Goal: Transaction & Acquisition: Purchase product/service

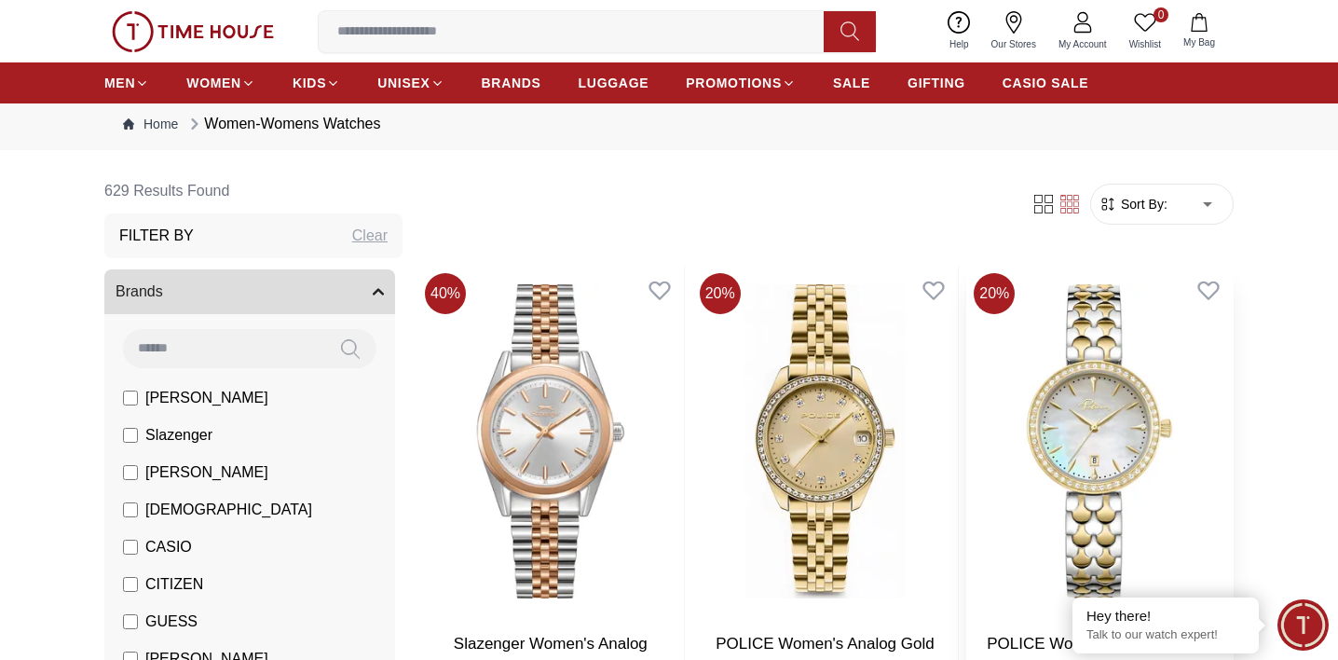
scroll to position [13, 0]
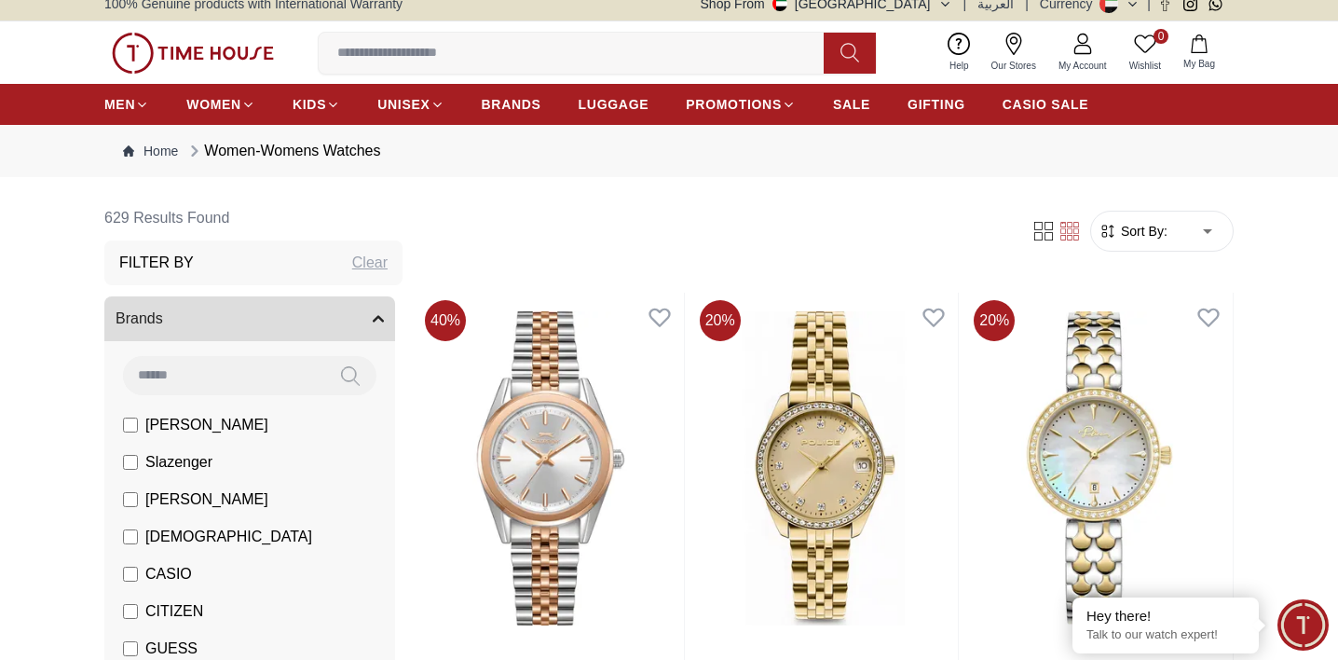
click at [1164, 233] on span "Sort By:" at bounding box center [1142, 231] width 50 height 19
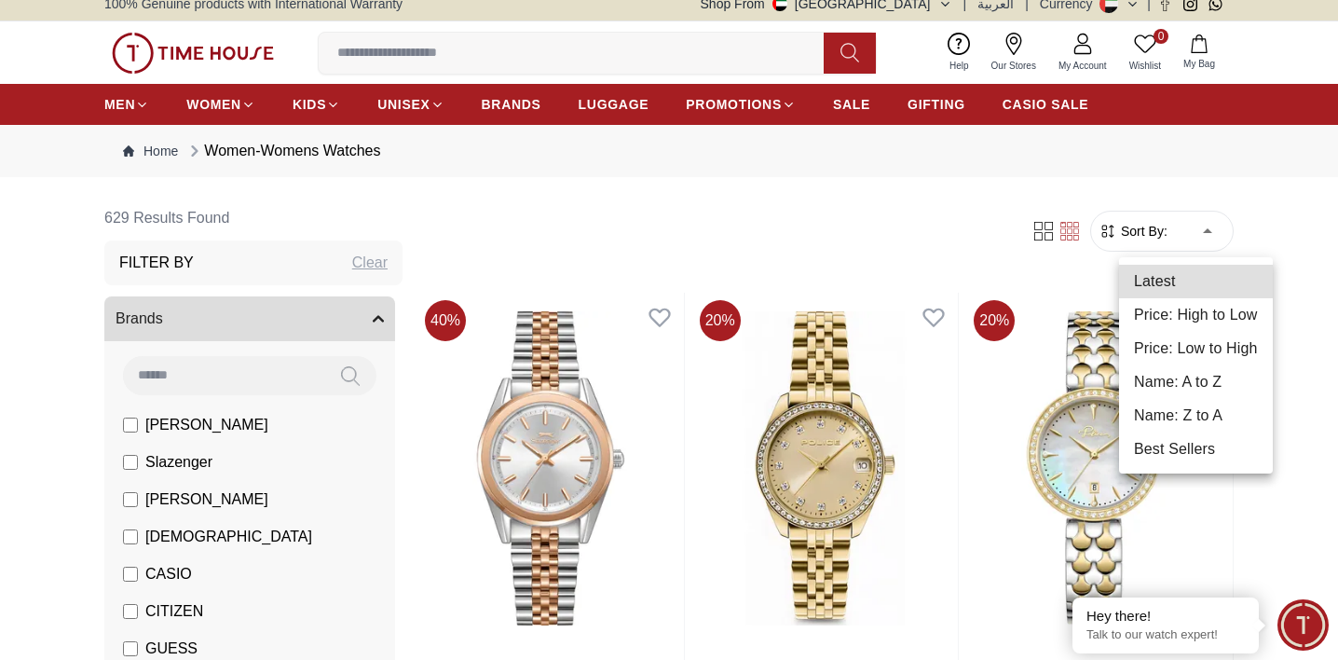
click at [1194, 347] on li "Price: Low to High" at bounding box center [1196, 349] width 154 height 34
type input "*"
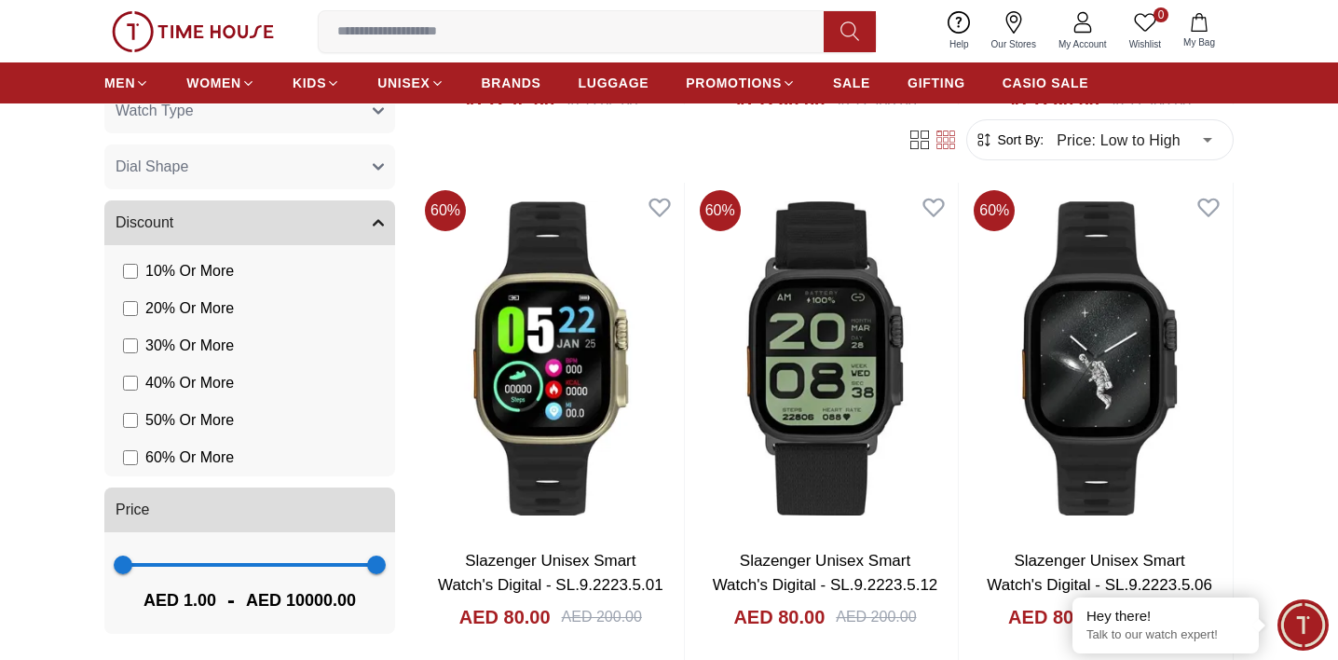
scroll to position [1076, 0]
type input "***"
click at [133, 569] on span "405" at bounding box center [133, 564] width 19 height 19
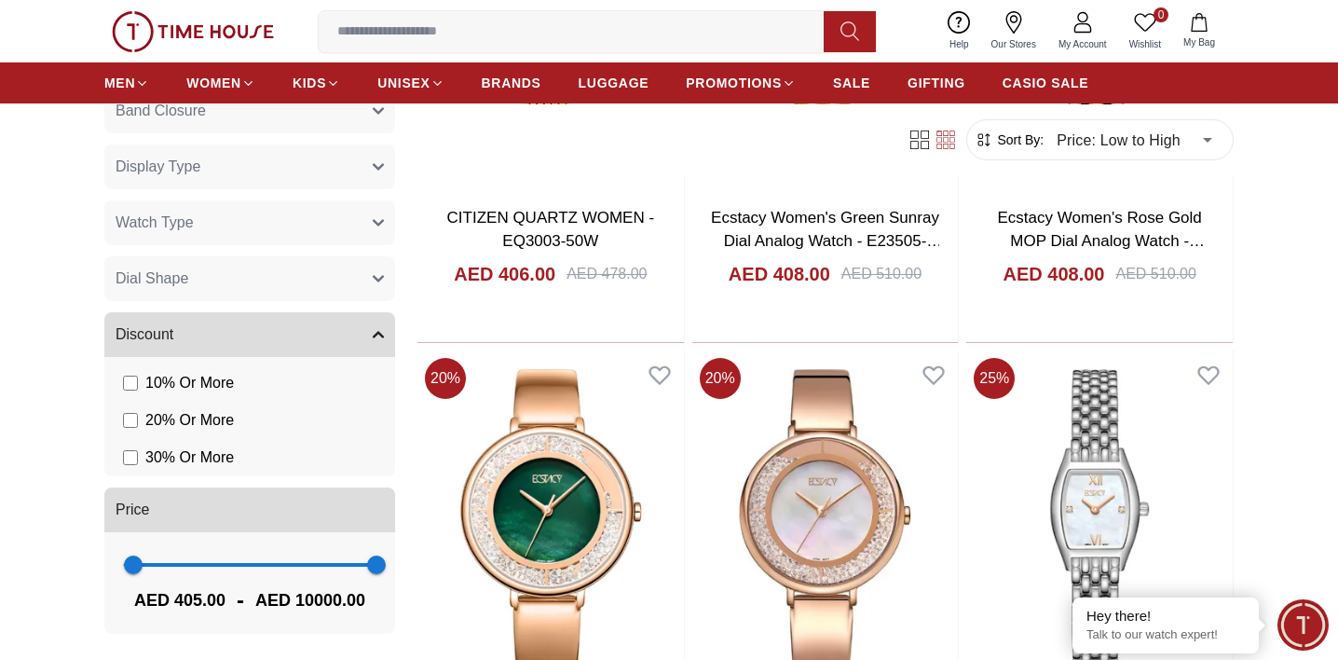
scroll to position [547, 0]
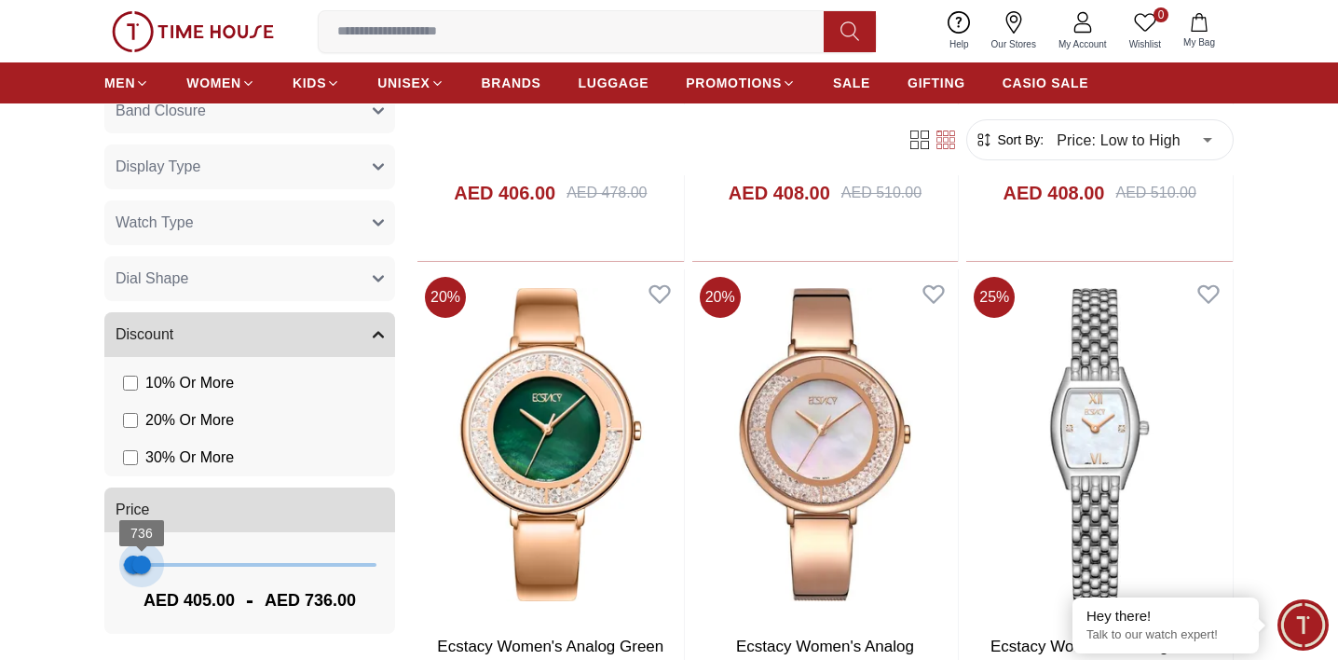
type input "***"
drag, startPoint x: 377, startPoint y: 562, endPoint x: 141, endPoint y: 569, distance: 236.8
click at [141, 569] on span "699" at bounding box center [140, 564] width 19 height 19
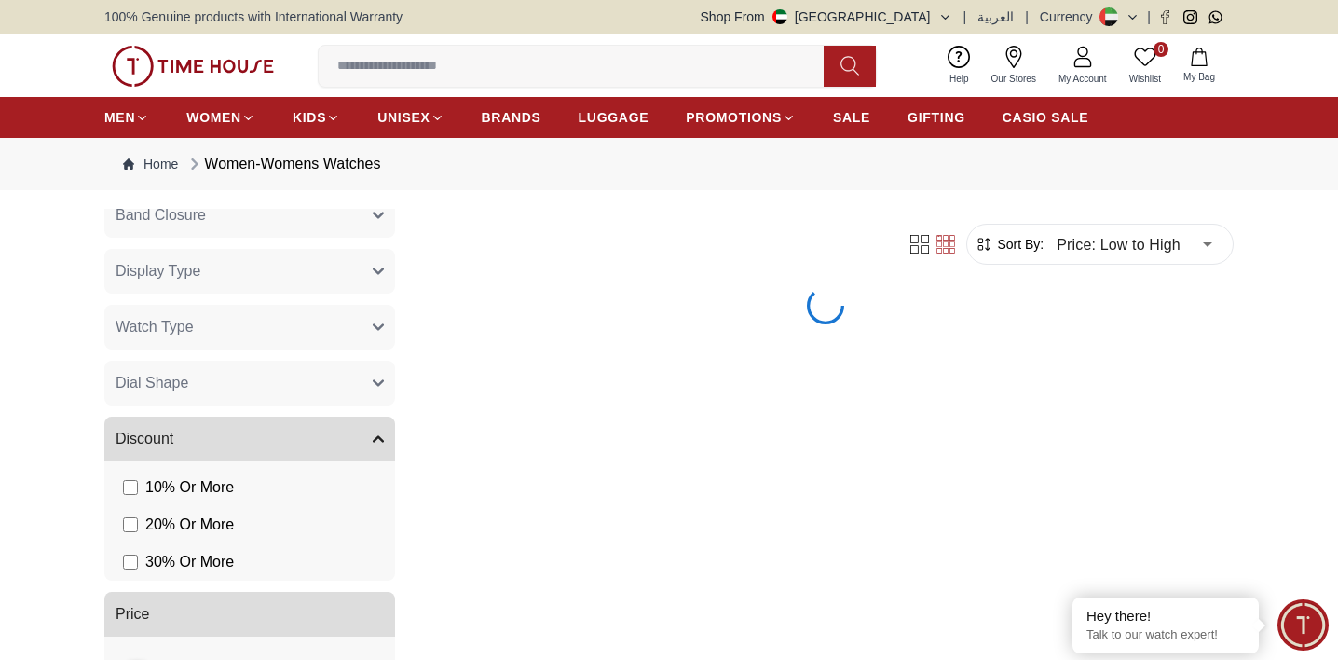
scroll to position [704, 0]
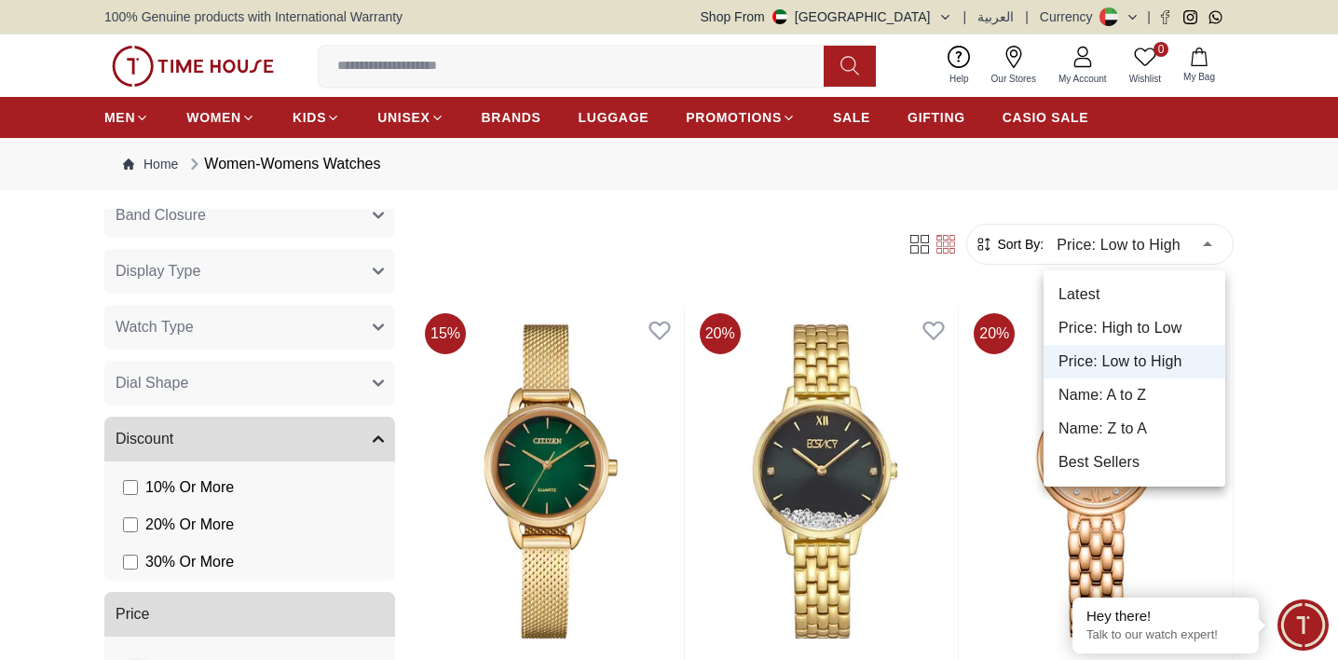
click at [1145, 329] on li "Price: High to Low" at bounding box center [1135, 328] width 182 height 34
type input "*"
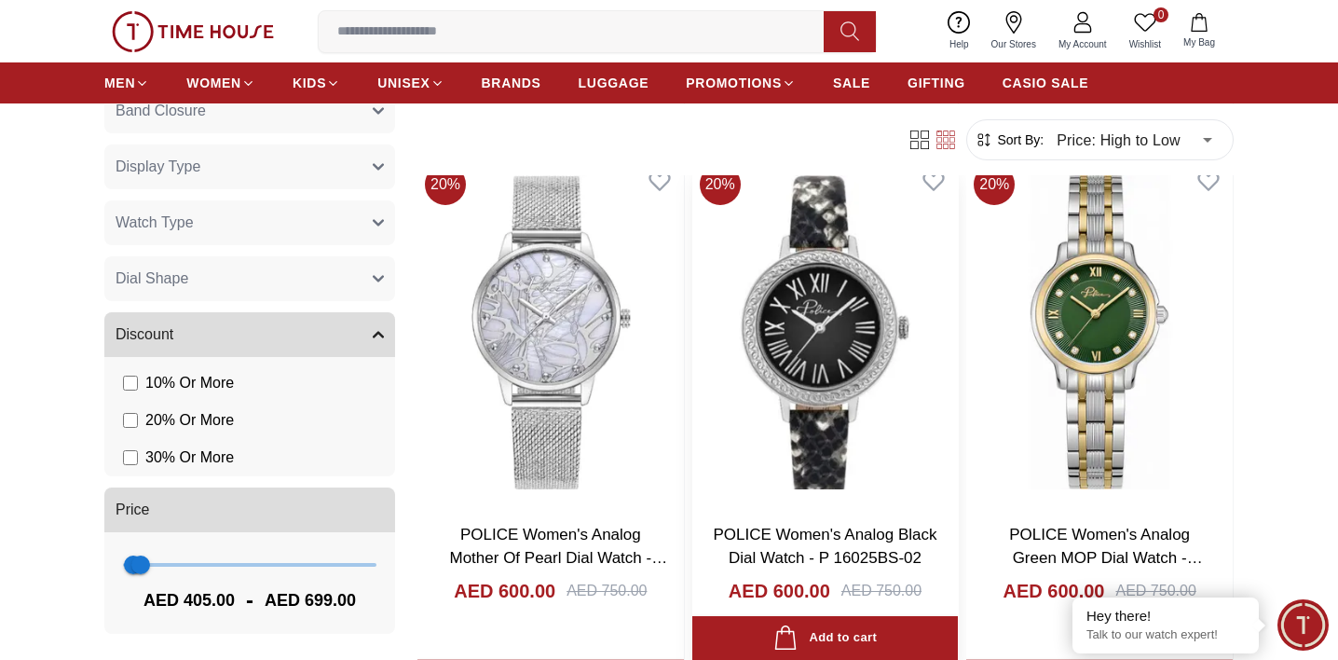
scroll to position [1684, 0]
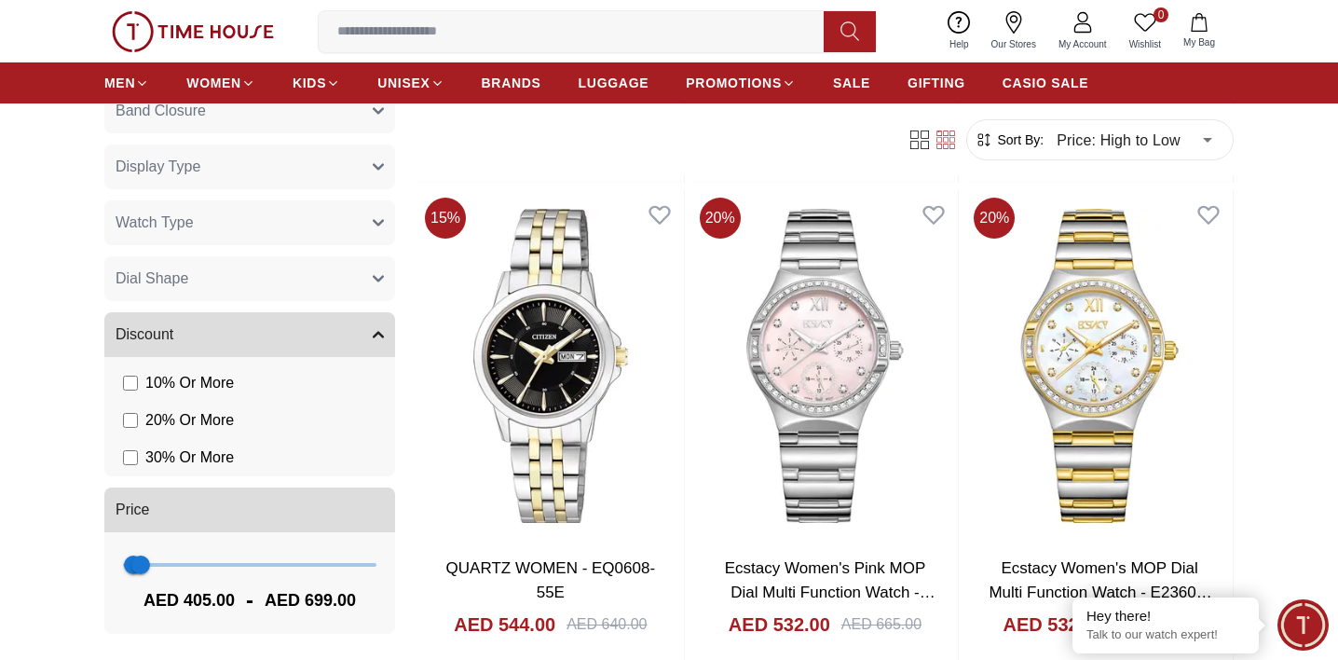
scroll to position [5722, 0]
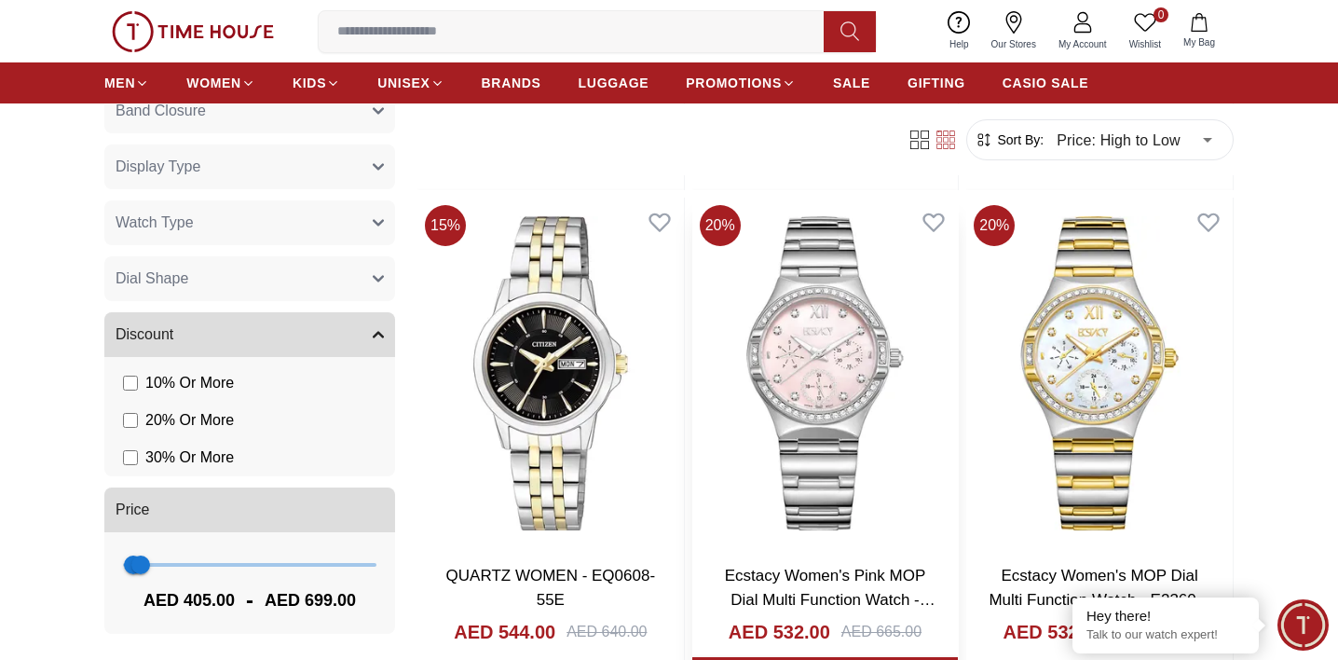
click at [815, 420] on img at bounding box center [825, 373] width 267 height 351
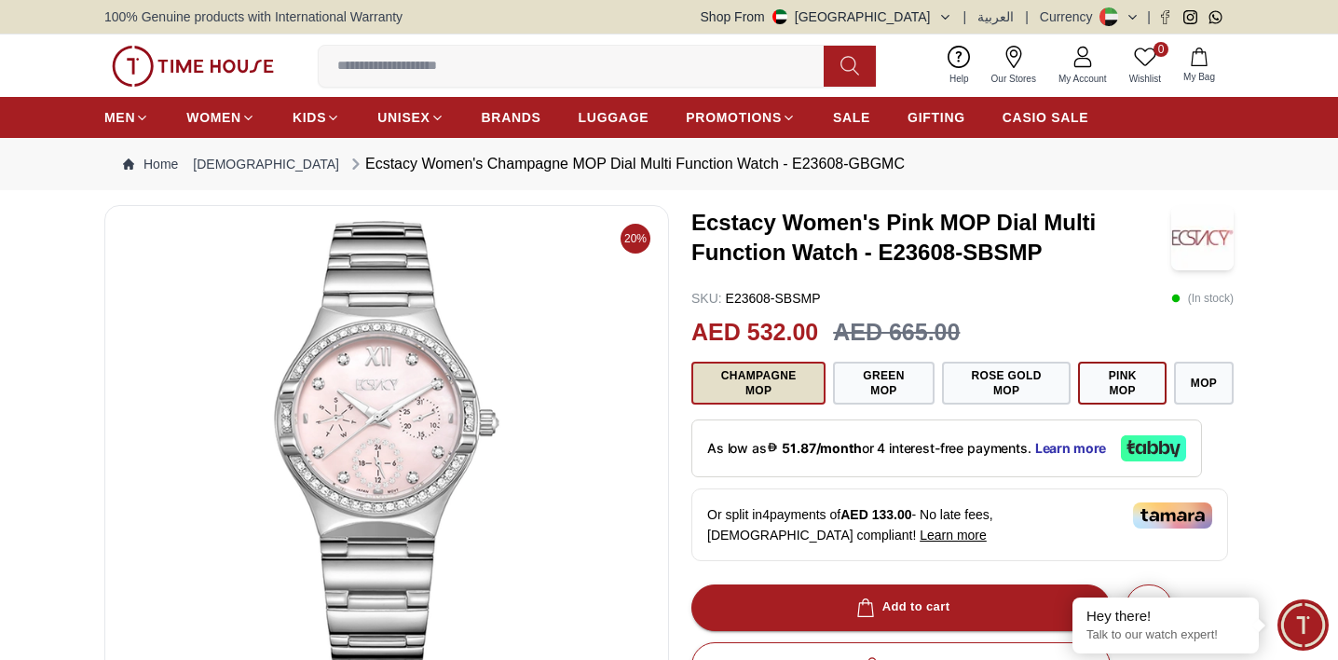
click at [755, 391] on button "Champagne MOP" at bounding box center [759, 383] width 134 height 43
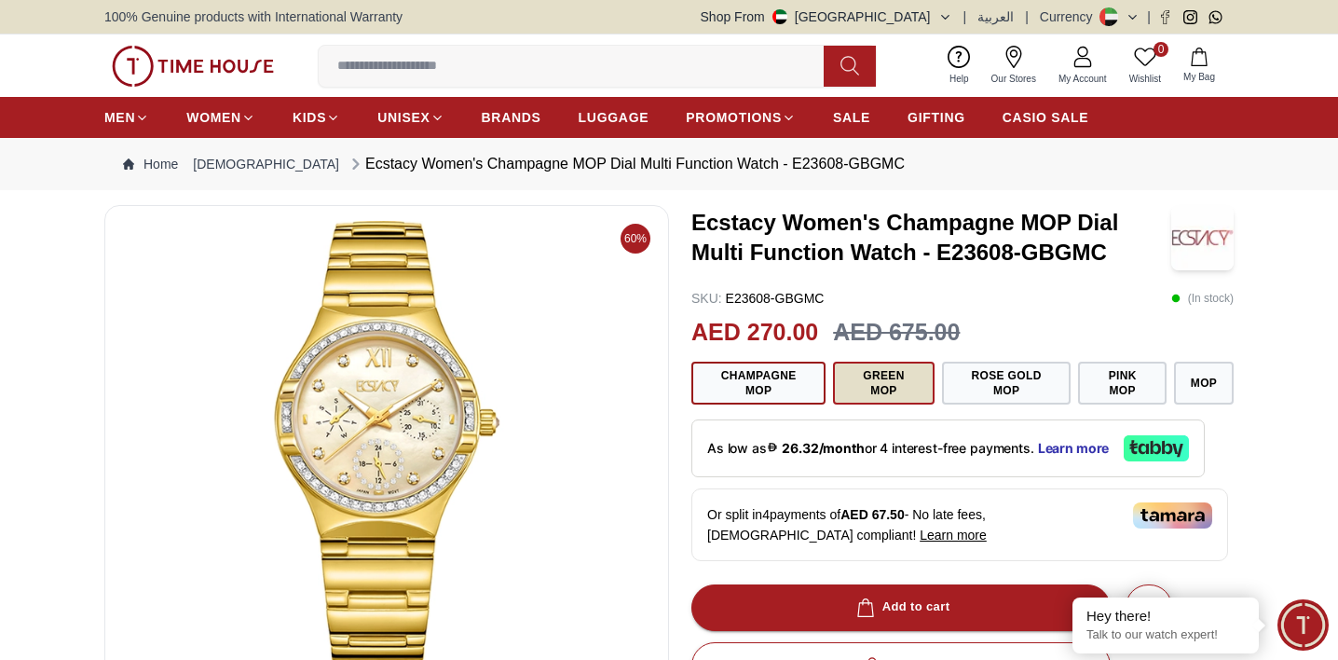
click at [888, 385] on button "Green MOP" at bounding box center [884, 383] width 102 height 43
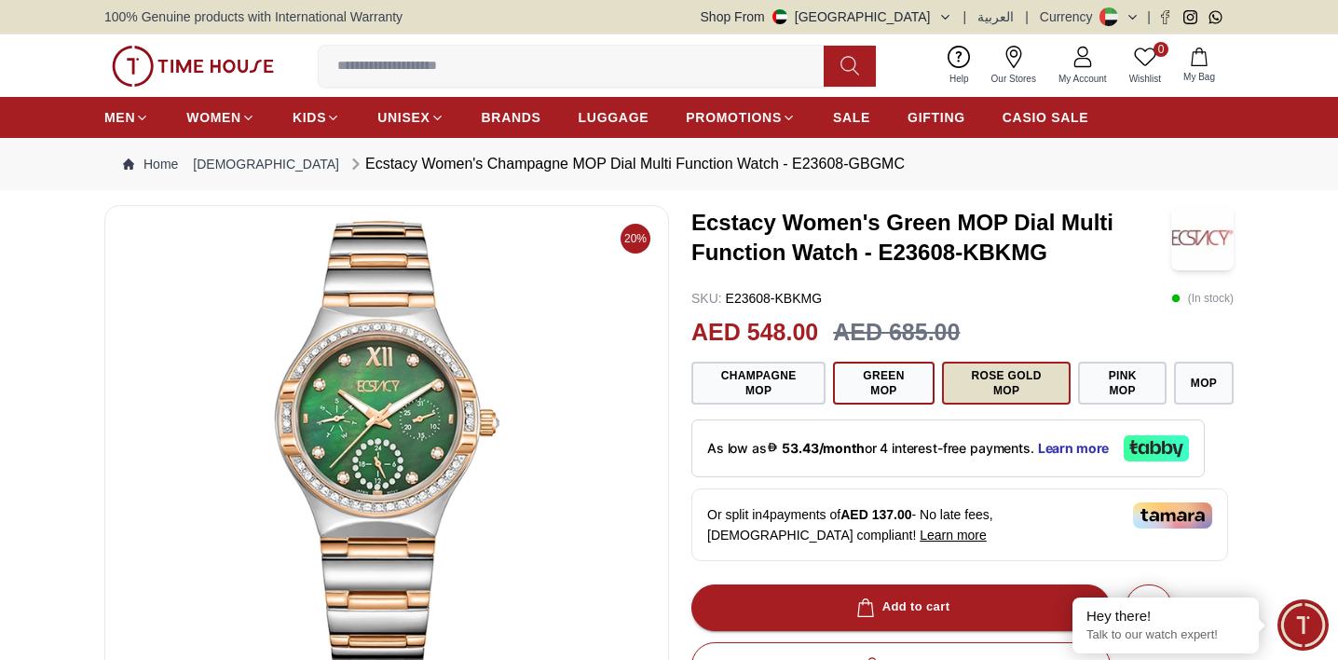
click at [1006, 384] on button "Rose Gold MOP" at bounding box center [1007, 383] width 130 height 43
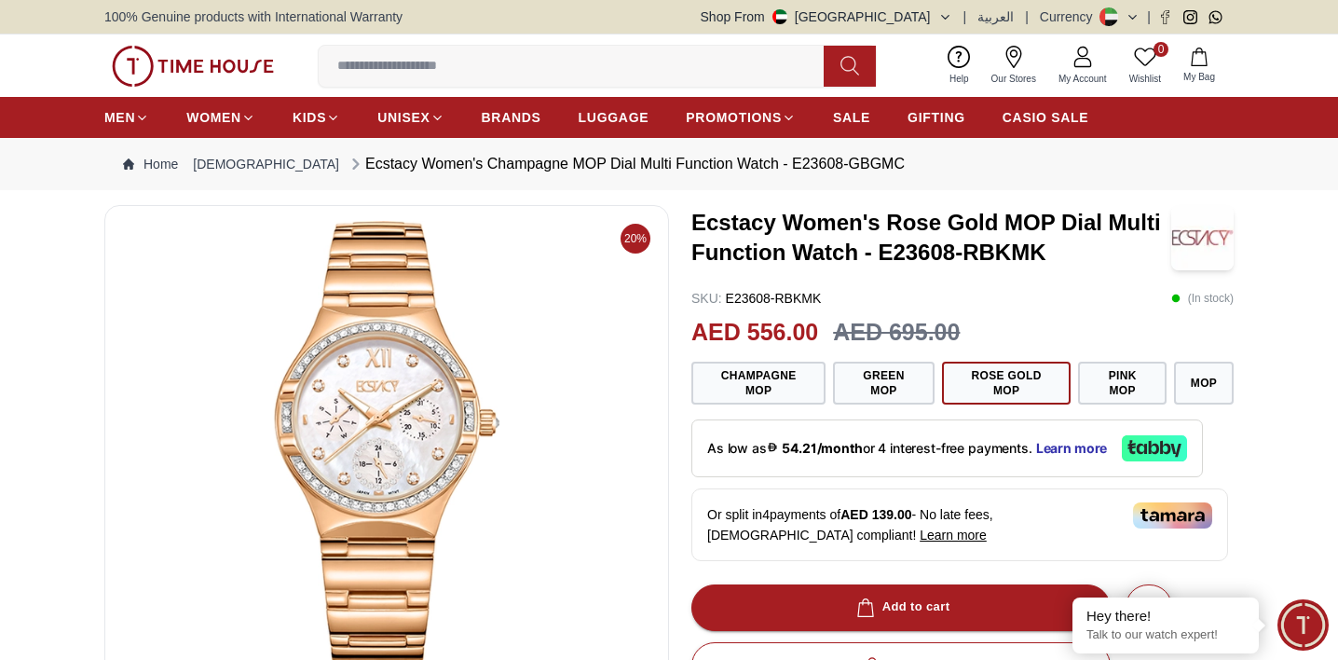
click at [158, 62] on img at bounding box center [193, 66] width 162 height 41
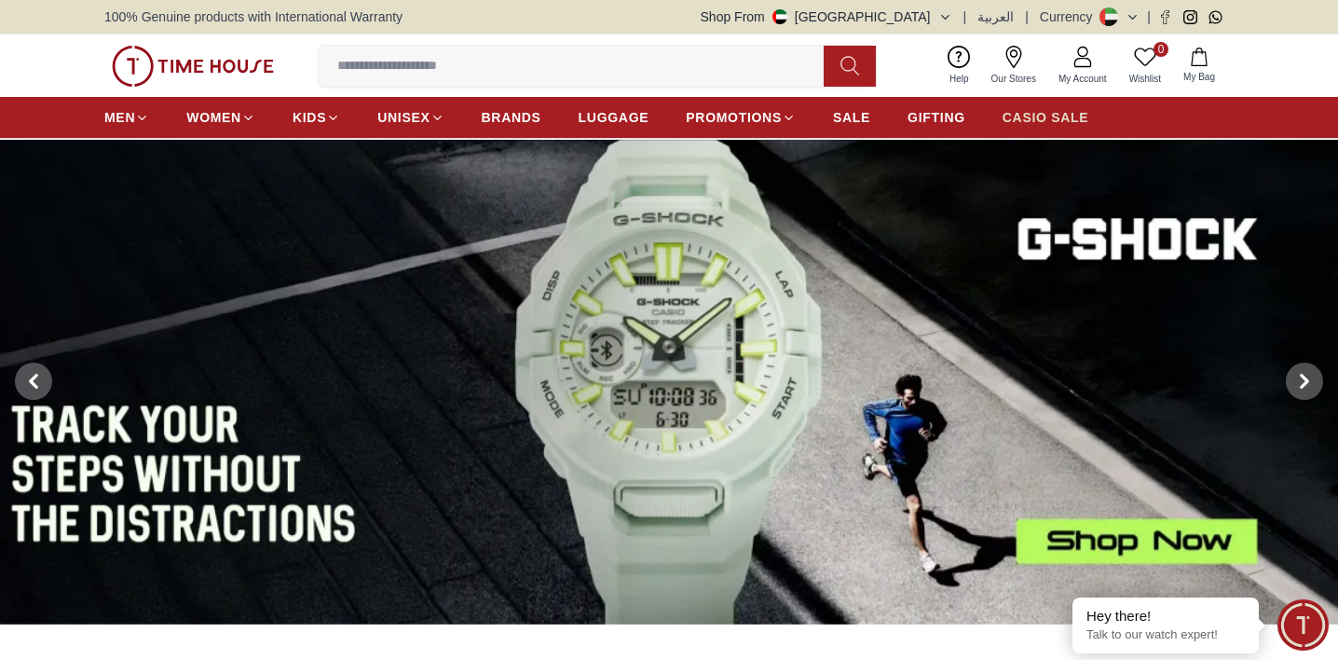
click at [1030, 119] on span "CASIO SALE" at bounding box center [1046, 117] width 87 height 19
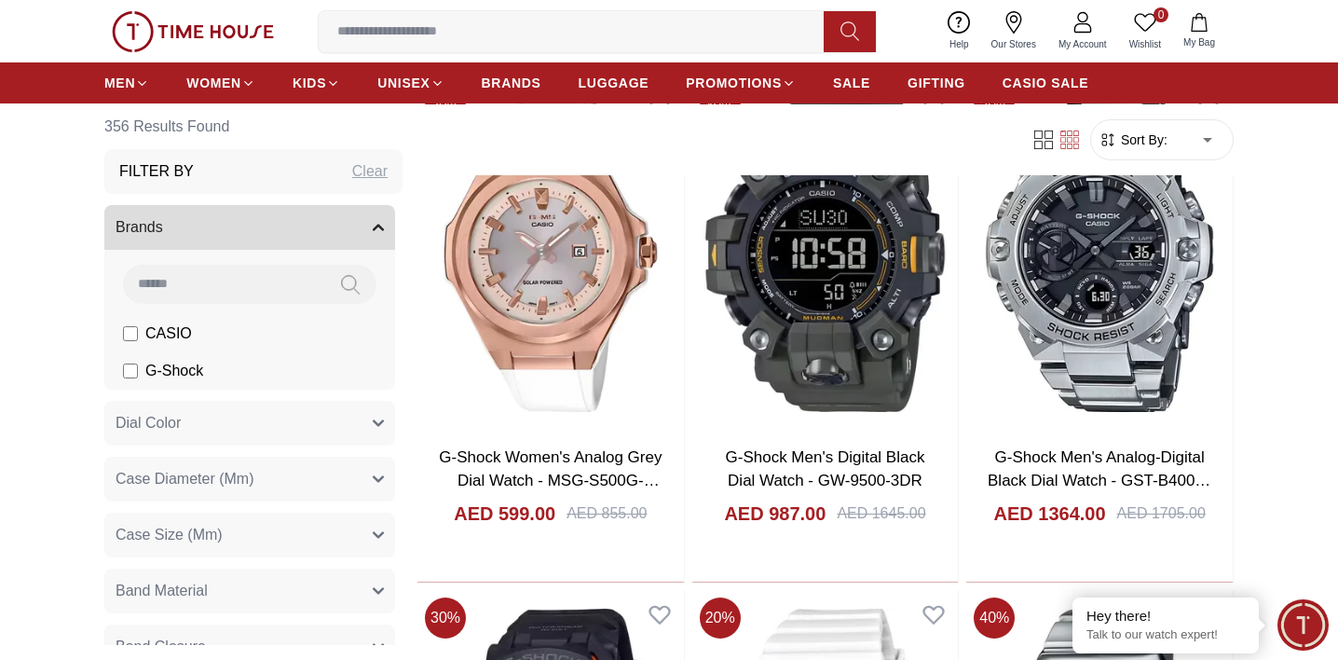
scroll to position [2172, 0]
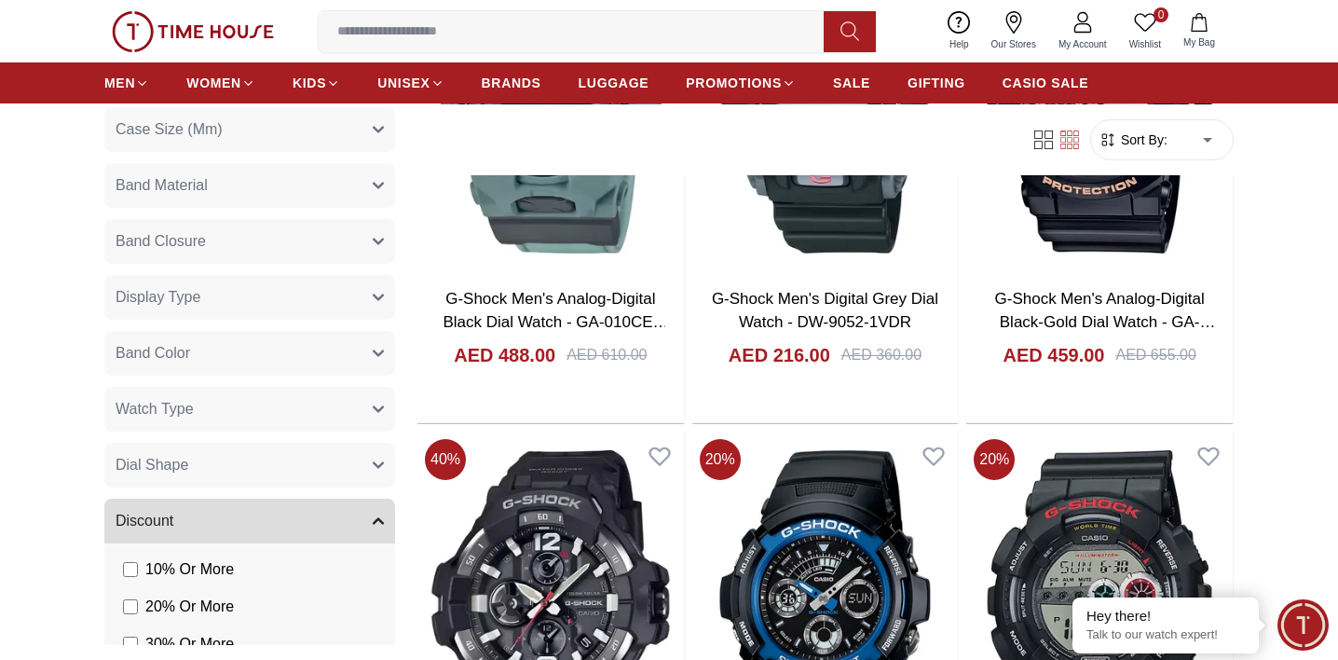
scroll to position [411, 0]
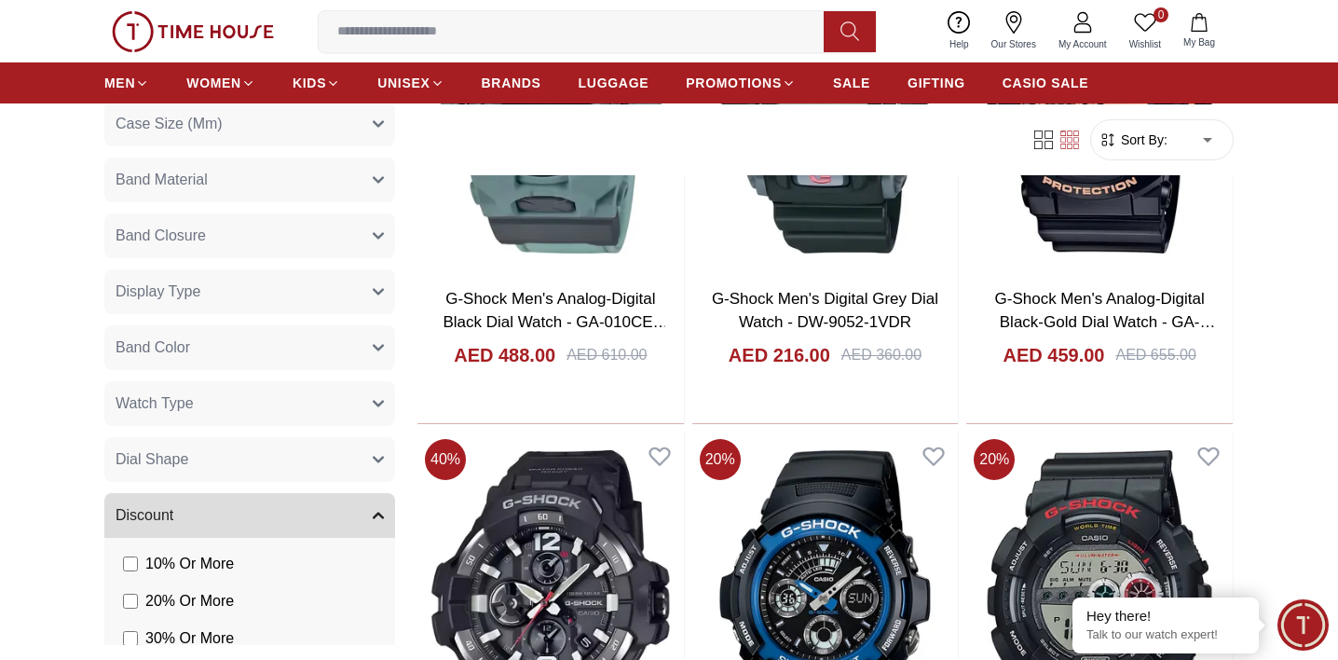
click at [373, 401] on button "Watch Type" at bounding box center [249, 403] width 291 height 45
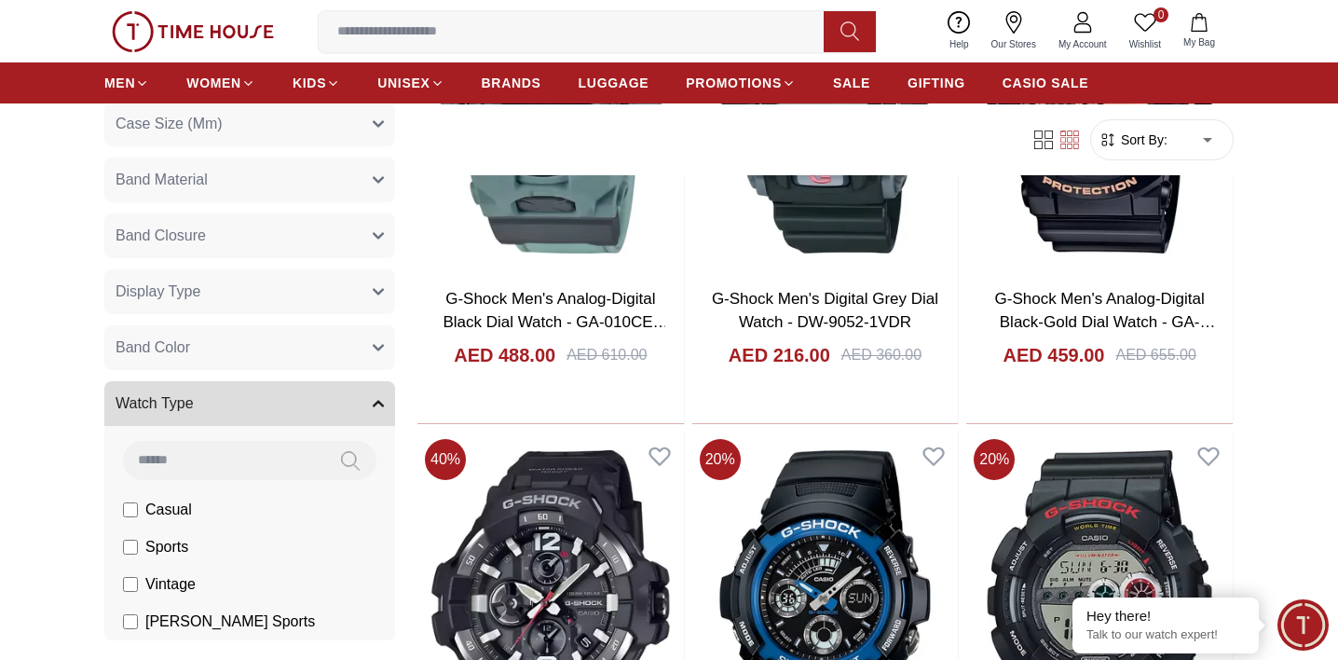
click at [373, 401] on icon "button" at bounding box center [378, 403] width 11 height 11
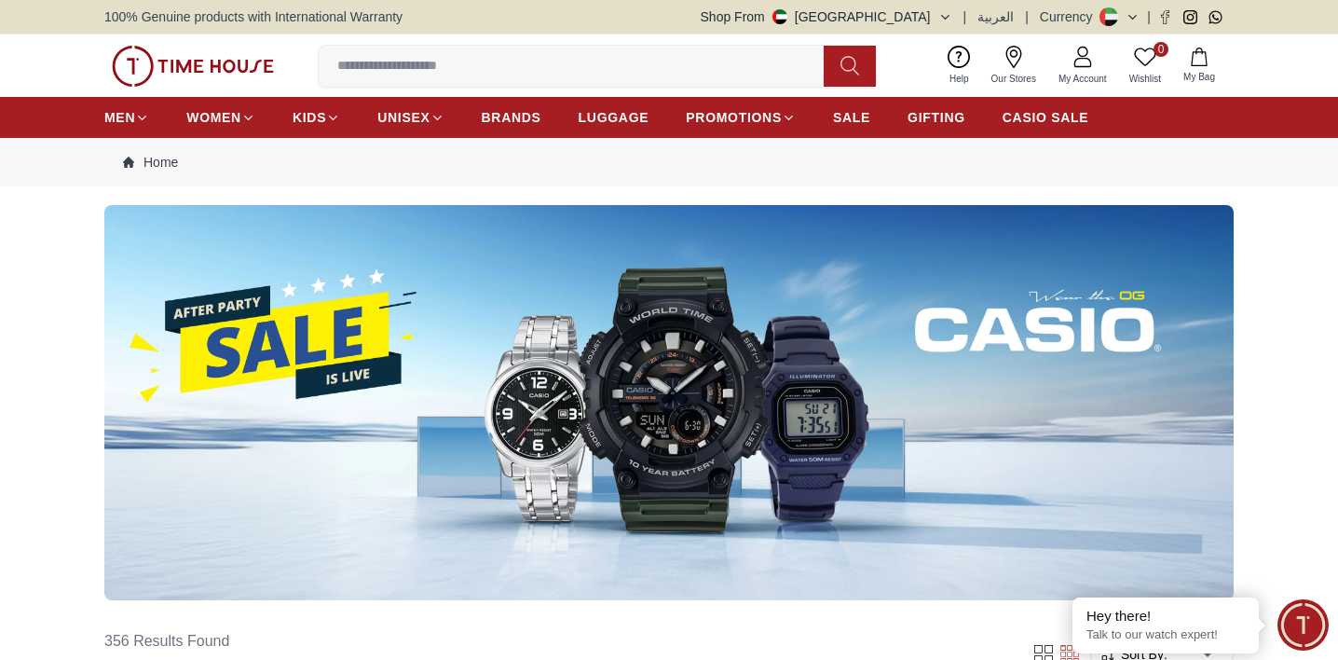
scroll to position [0, 0]
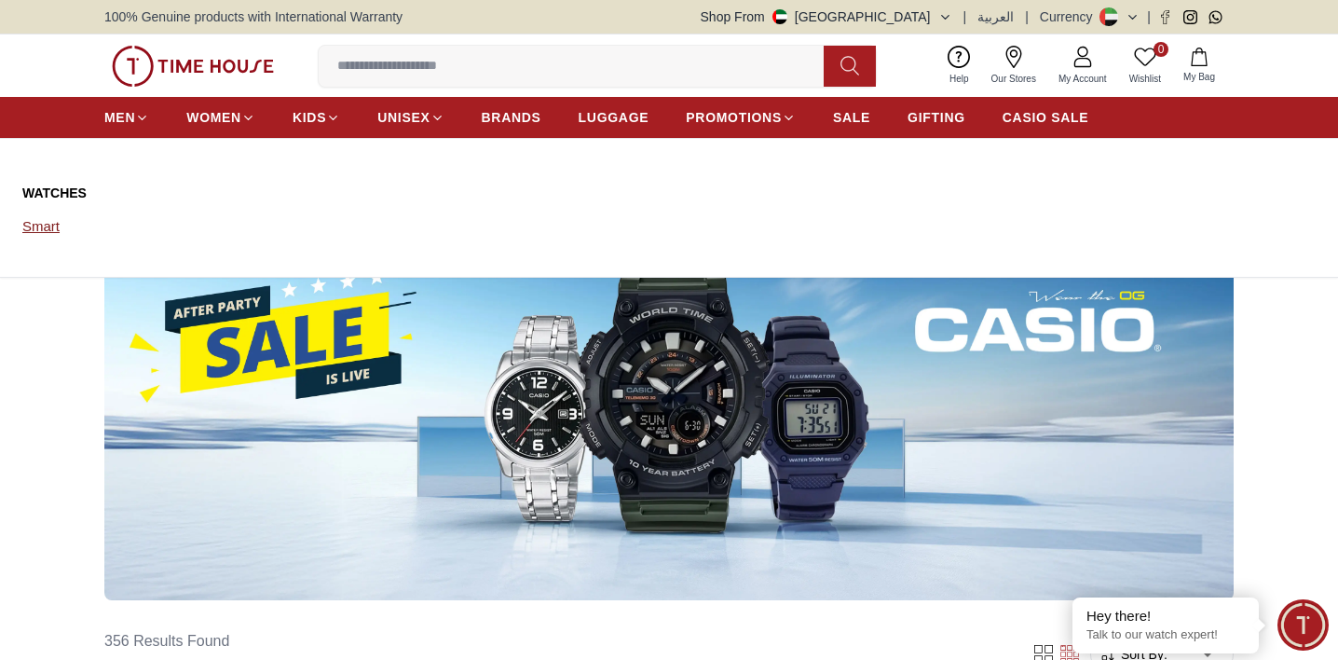
click at [46, 225] on link "Smart" at bounding box center [105, 226] width 166 height 26
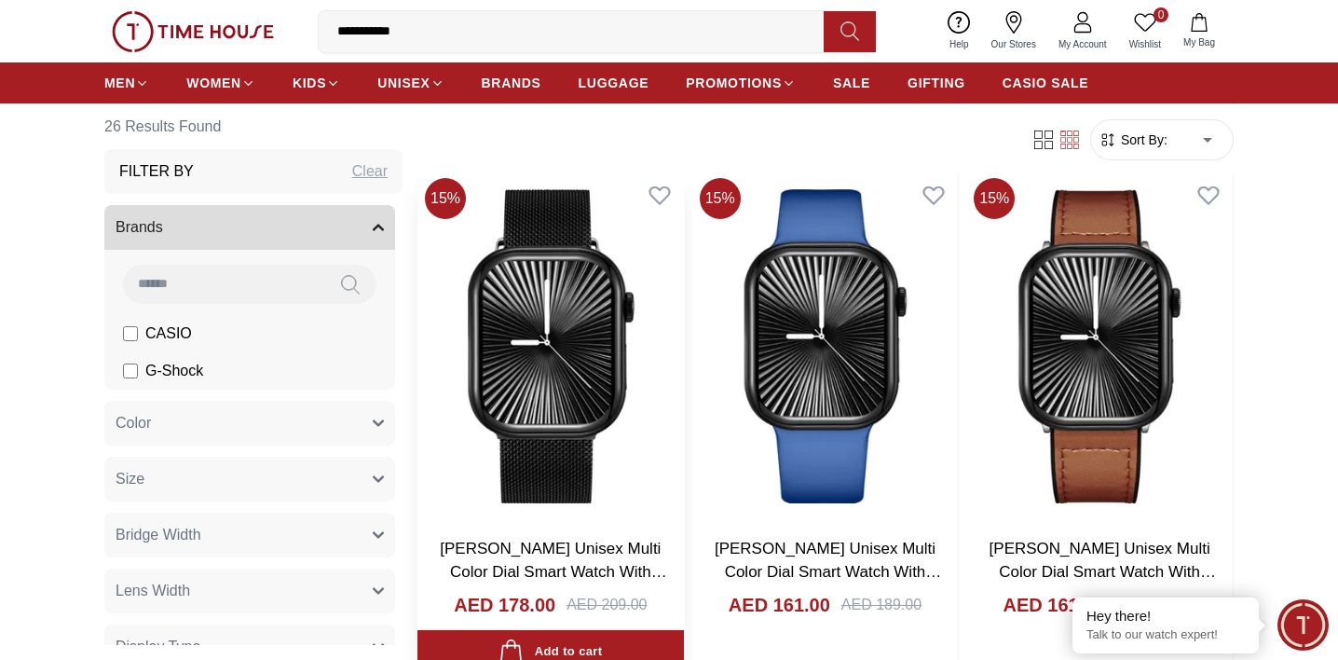
scroll to position [1685, 0]
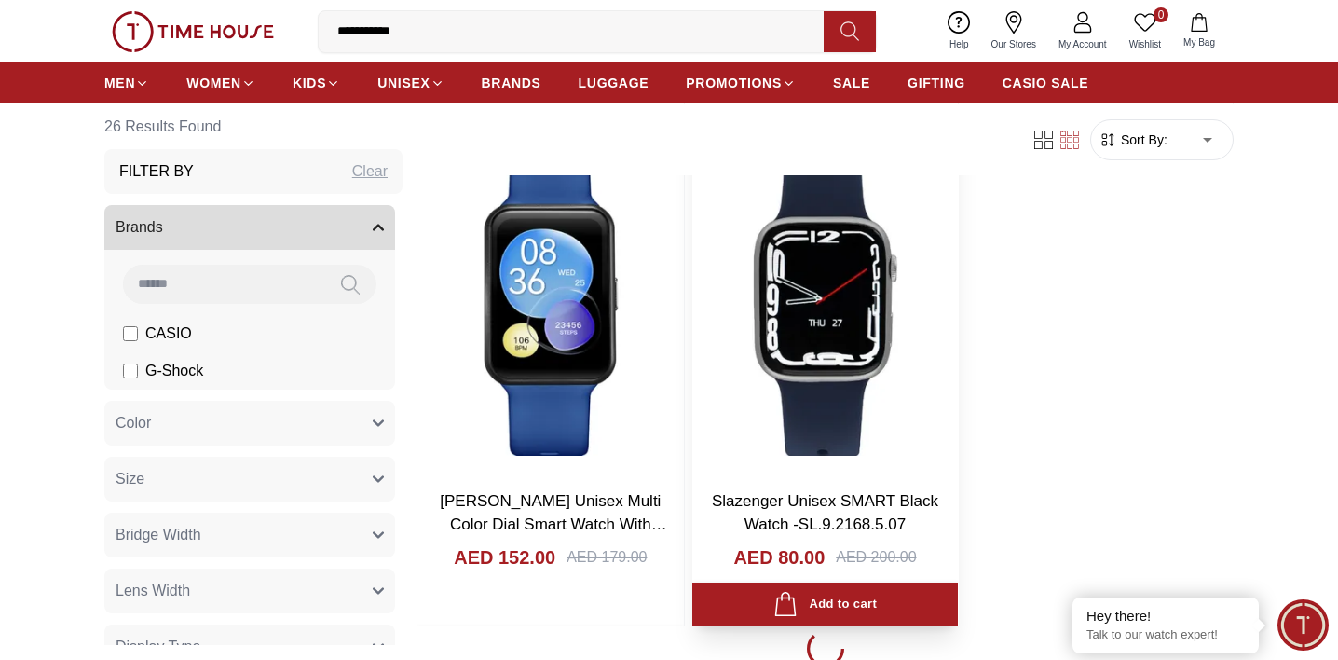
scroll to position [3277, 0]
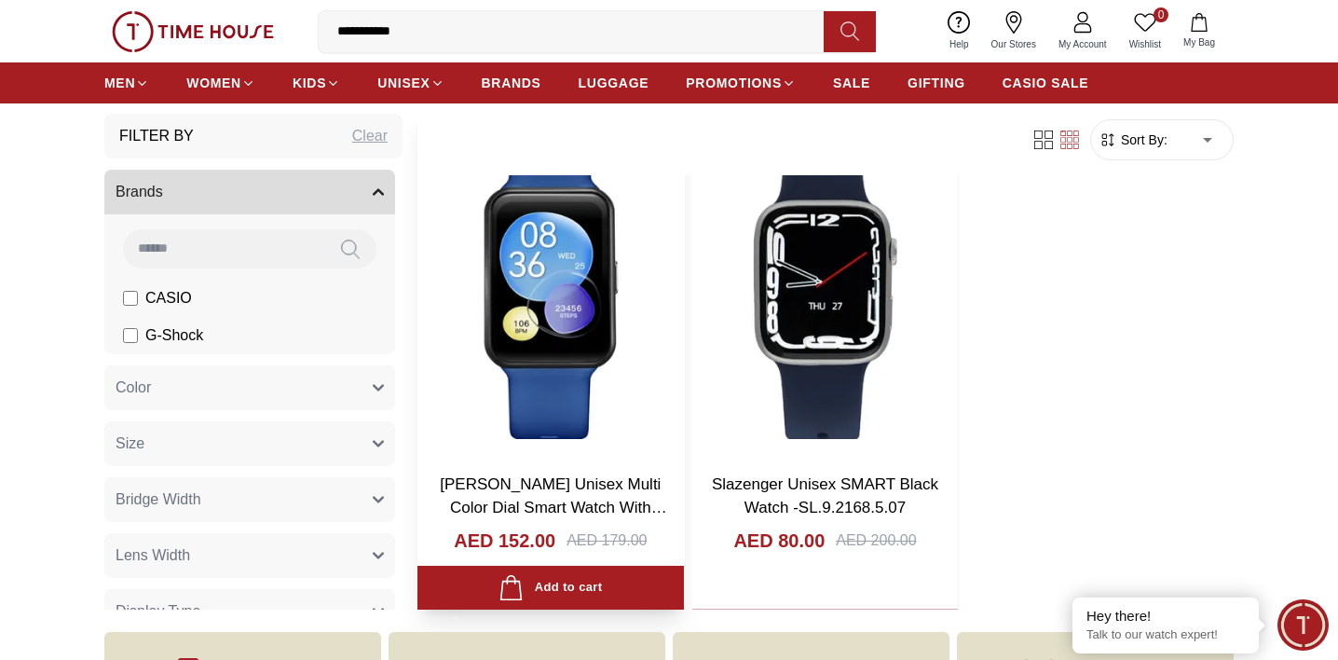
click at [515, 479] on link "[PERSON_NAME] Unisex Multi Color Dial Smart Watch With Interchangeable Strap-KB…" at bounding box center [553, 519] width 226 height 89
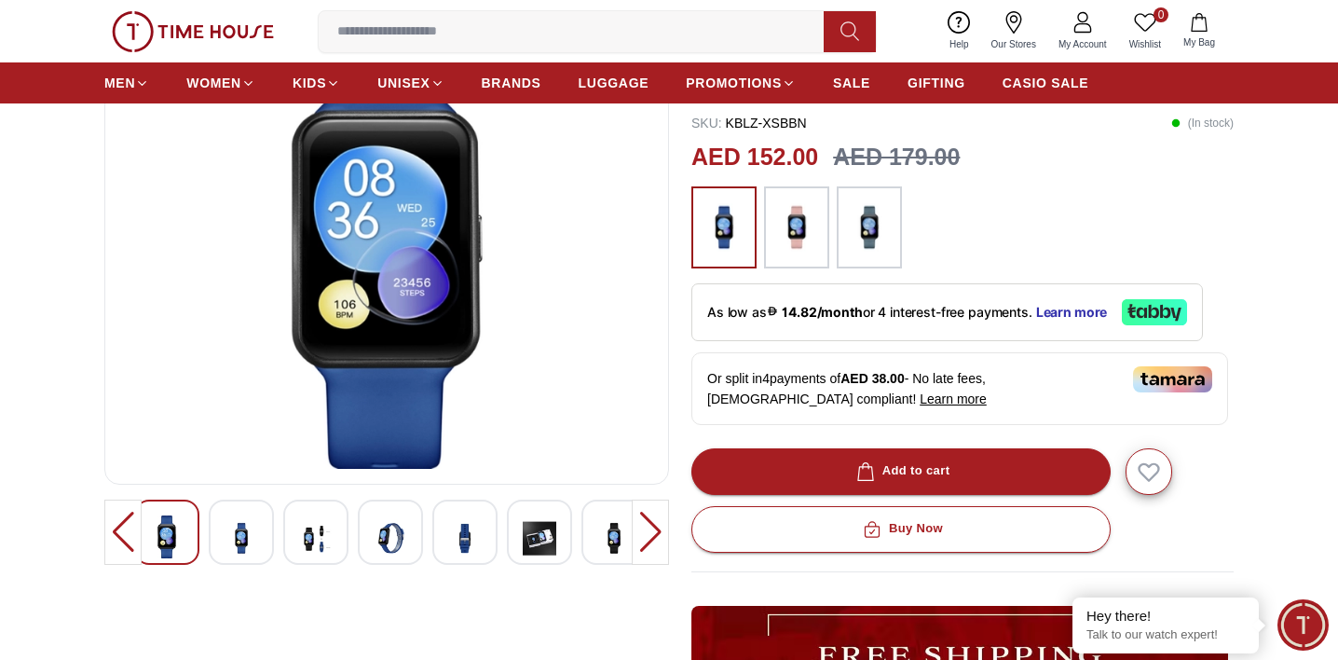
scroll to position [196, 0]
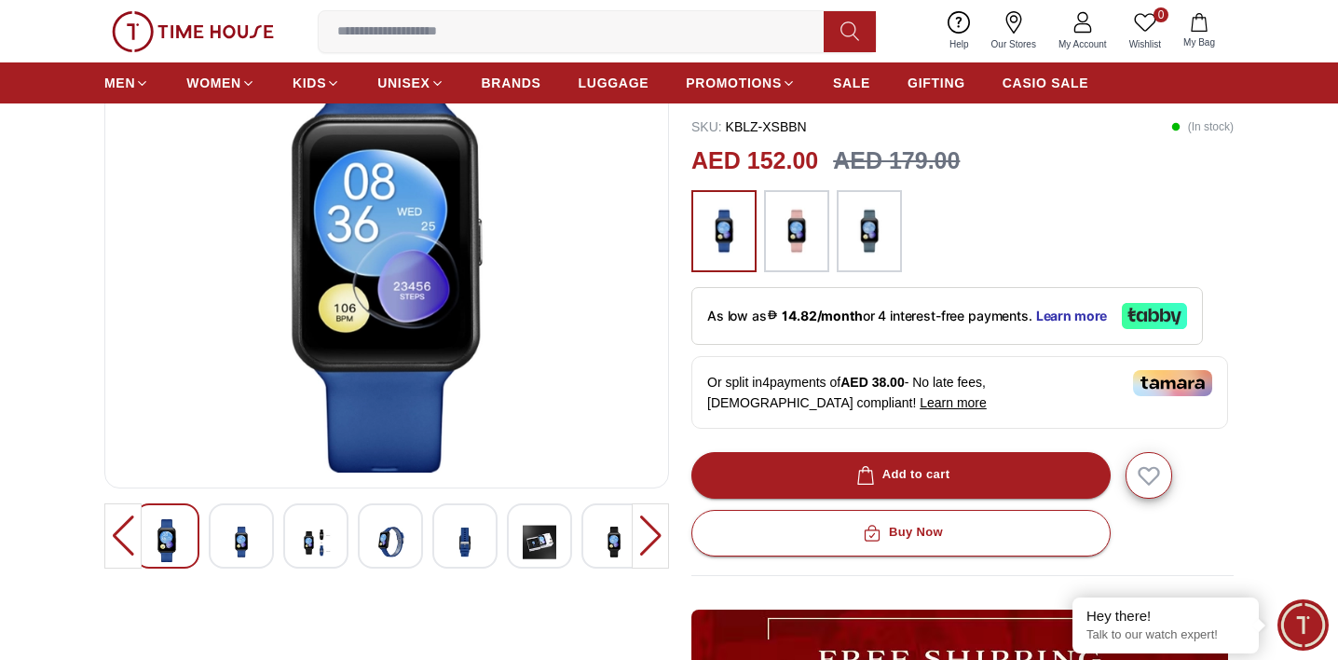
click at [385, 548] on img at bounding box center [391, 542] width 34 height 46
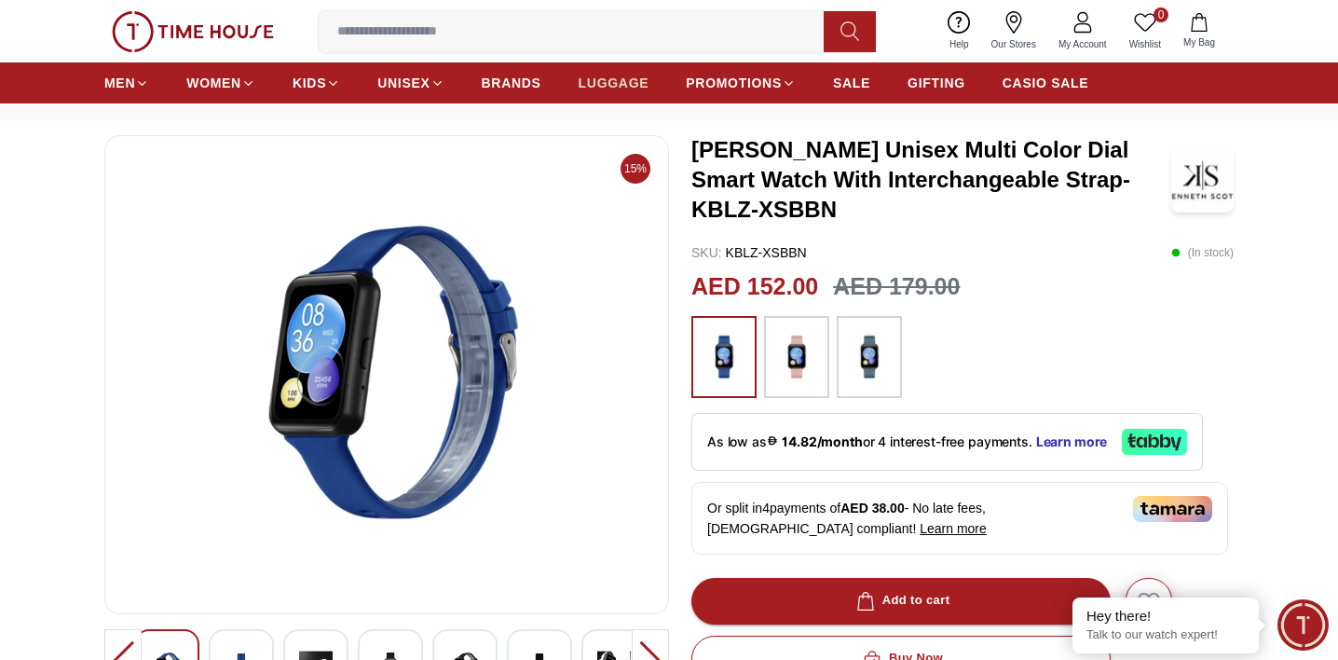
scroll to position [54, 0]
